Goal: Task Accomplishment & Management: Manage account settings

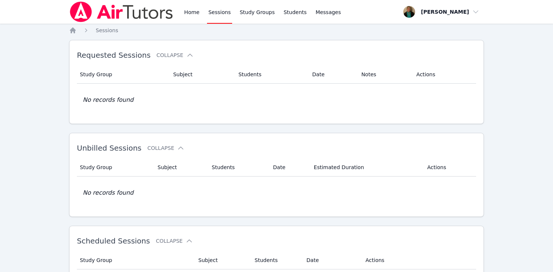
scroll to position [187, 0]
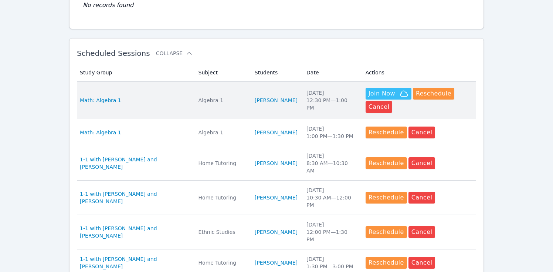
click at [382, 92] on span "Join Now" at bounding box center [381, 93] width 27 height 9
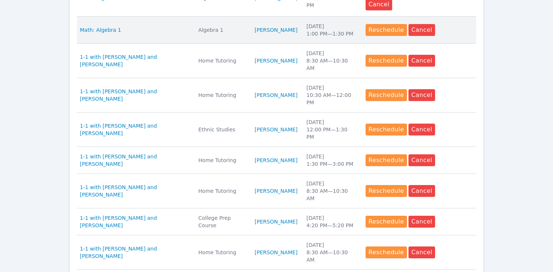
scroll to position [383, 0]
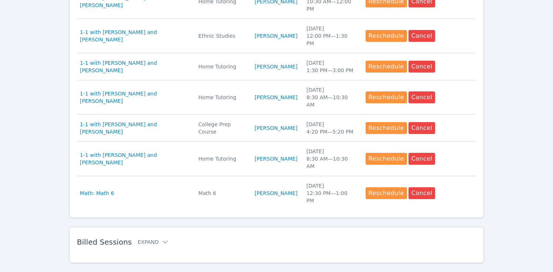
click at [109, 237] on span "Billed Sessions" at bounding box center [104, 241] width 55 height 9
click at [145, 238] on button "Expand" at bounding box center [152, 241] width 31 height 7
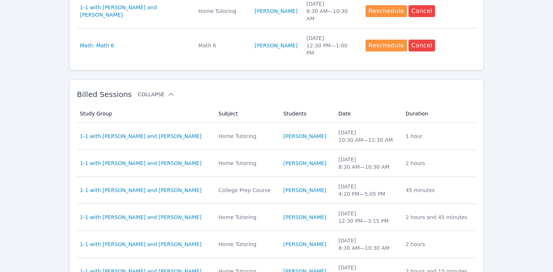
scroll to position [551, 0]
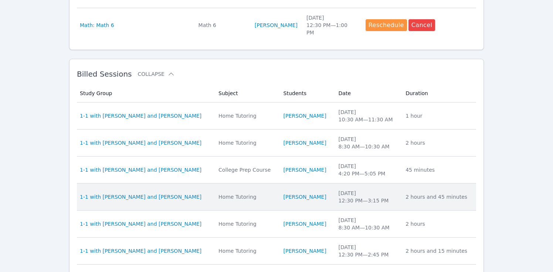
click at [358, 189] on div "Wed Sep 10 12:30 PM — 3:15 PM" at bounding box center [367, 196] width 58 height 15
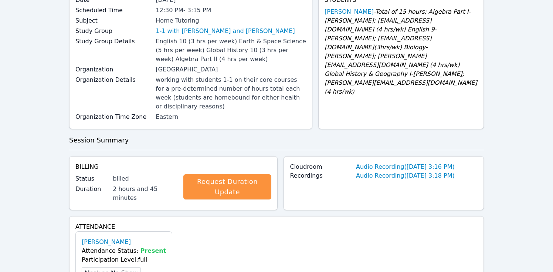
scroll to position [73, 0]
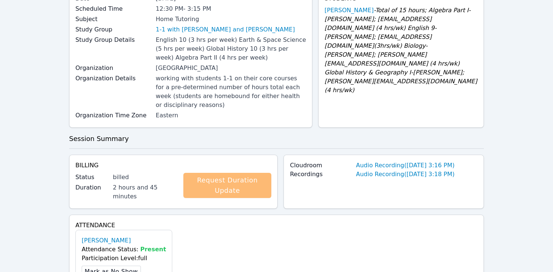
click at [239, 183] on link "Request Duration Update" at bounding box center [227, 185] width 88 height 25
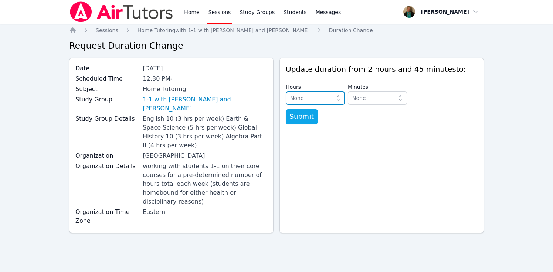
click at [339, 98] on icon "button" at bounding box center [337, 97] width 7 height 7
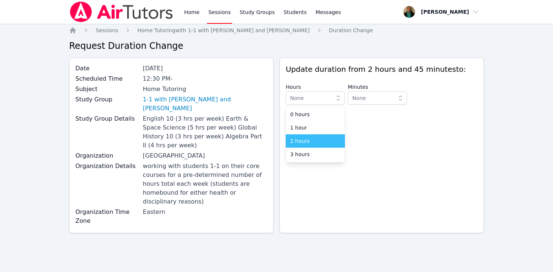
click at [319, 139] on div "2 hours" at bounding box center [315, 140] width 50 height 7
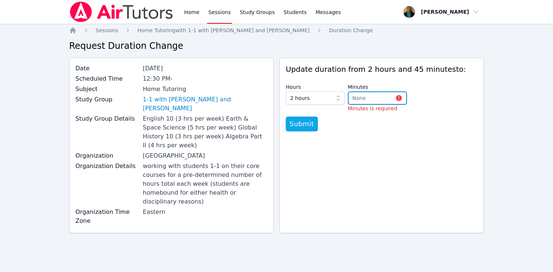
click at [376, 98] on span "None" at bounding box center [372, 97] width 40 height 9
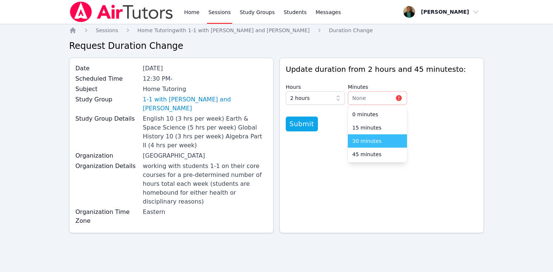
click at [372, 142] on span "30 minutes" at bounding box center [366, 140] width 29 height 7
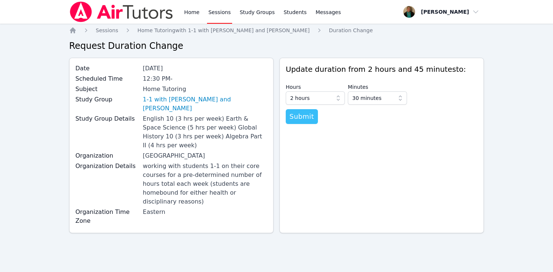
click at [306, 116] on span "Submit" at bounding box center [301, 116] width 25 height 10
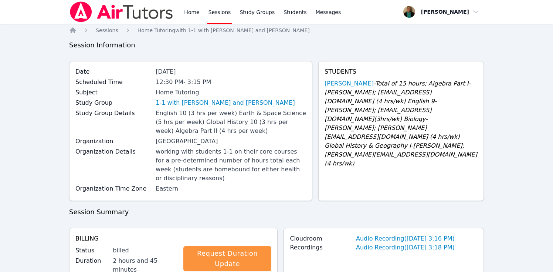
click at [214, 14] on link "Sessions" at bounding box center [219, 12] width 25 height 24
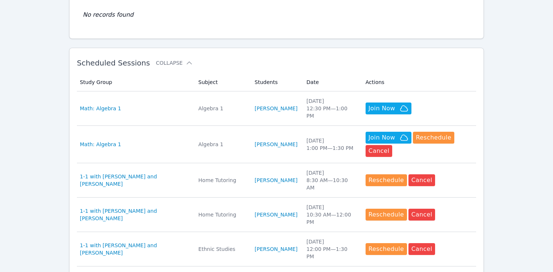
scroll to position [179, 0]
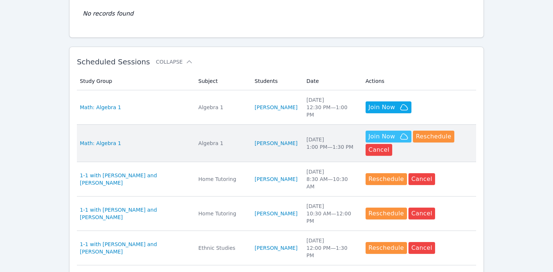
click at [375, 132] on span "Join Now" at bounding box center [381, 136] width 27 height 9
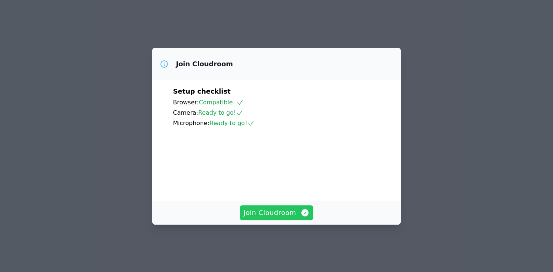
click at [259, 215] on span "Join Cloudroom" at bounding box center [276, 212] width 66 height 10
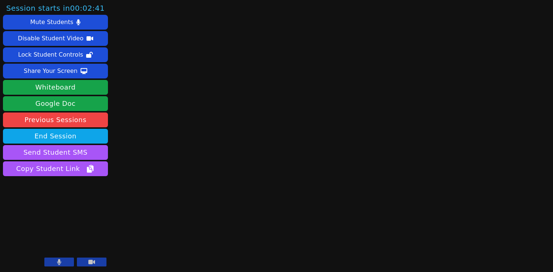
click at [97, 260] on button at bounding box center [92, 261] width 30 height 9
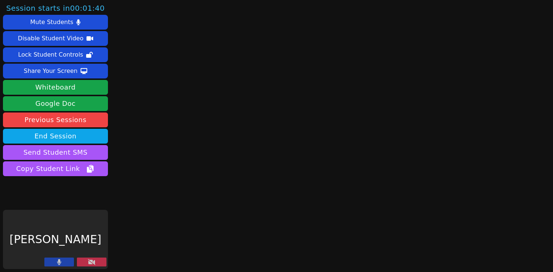
click at [97, 260] on button at bounding box center [92, 261] width 30 height 9
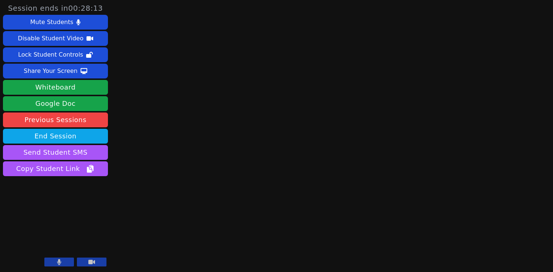
click at [58, 260] on icon at bounding box center [59, 262] width 4 height 6
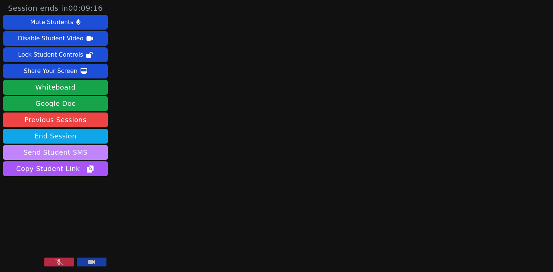
click at [48, 149] on button "Send Student SMS" at bounding box center [55, 152] width 105 height 15
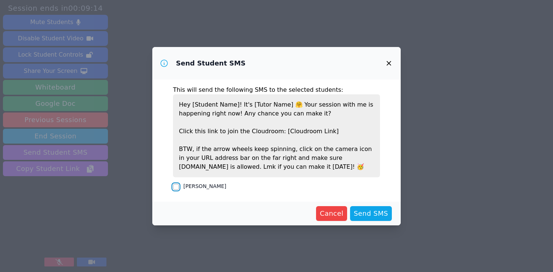
click at [175, 187] on input "[PERSON_NAME]" at bounding box center [176, 187] width 6 height 6
checkbox input "true"
click at [384, 212] on span "Send SMS" at bounding box center [371, 213] width 34 height 10
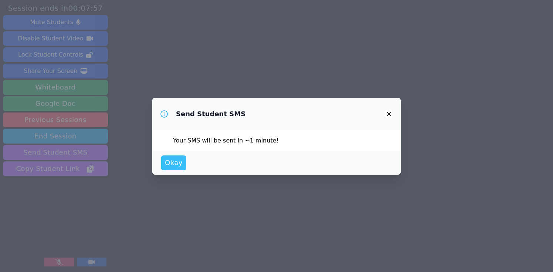
click at [170, 163] on span "Okay" at bounding box center [174, 162] width 18 height 10
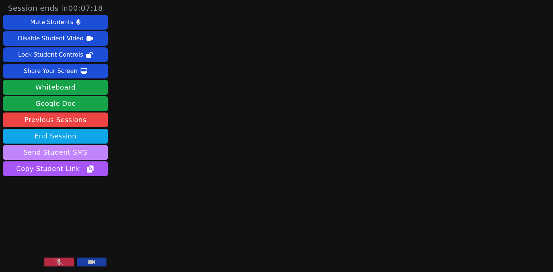
click at [77, 149] on button "Send Student SMS" at bounding box center [55, 152] width 105 height 15
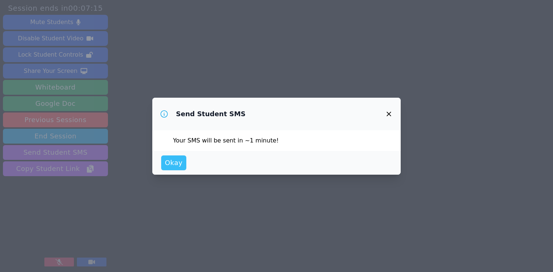
click at [170, 163] on span "Okay" at bounding box center [174, 162] width 18 height 10
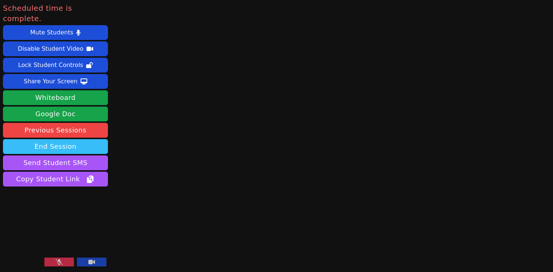
click at [73, 139] on button "End Session" at bounding box center [55, 146] width 105 height 15
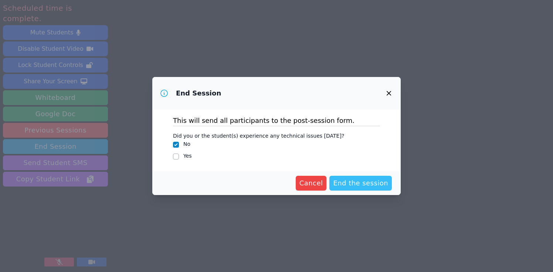
click at [347, 184] on span "End the session" at bounding box center [360, 183] width 55 height 10
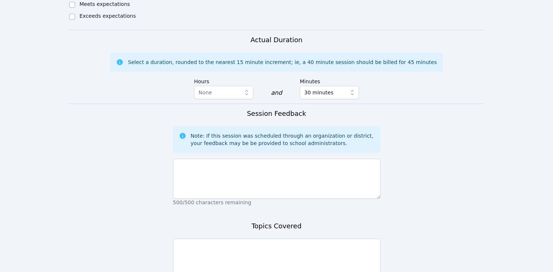
scroll to position [447, 0]
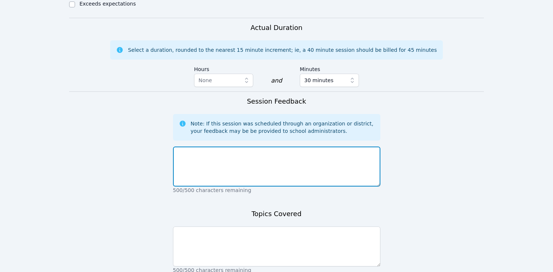
click at [262, 156] on textarea at bounding box center [276, 166] width 207 height 40
type textarea "[PERSON_NAME] was a no show for our first session"
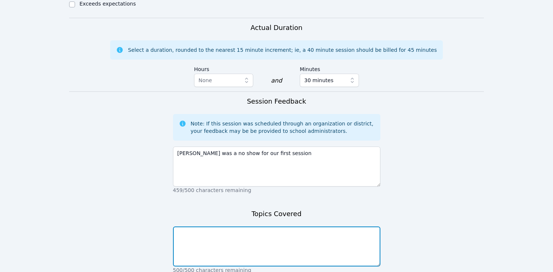
click at [257, 228] on textarea at bounding box center [276, 246] width 207 height 40
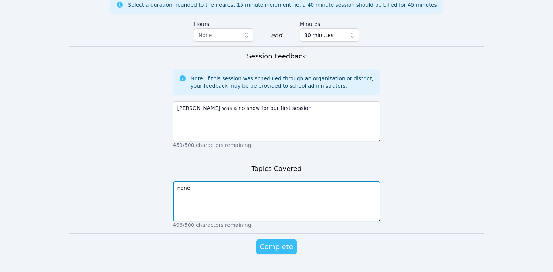
type textarea "none"
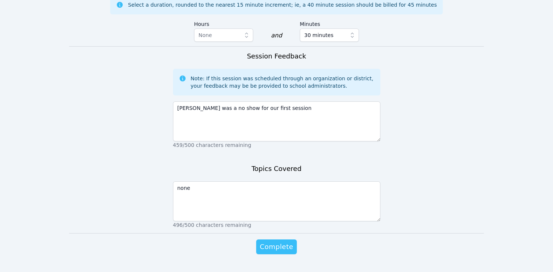
click at [276, 241] on span "Complete" at bounding box center [276, 246] width 33 height 10
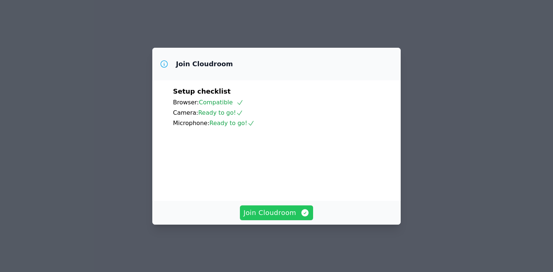
click at [265, 218] on span "Join Cloudroom" at bounding box center [276, 212] width 66 height 10
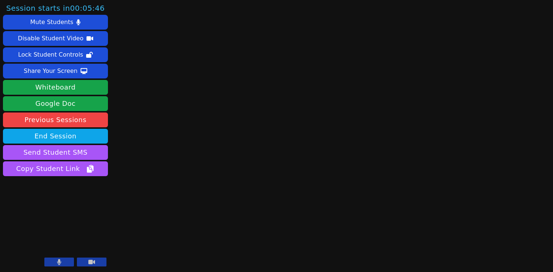
click at [62, 260] on button at bounding box center [59, 261] width 30 height 9
